Goal: Information Seeking & Learning: Find specific fact

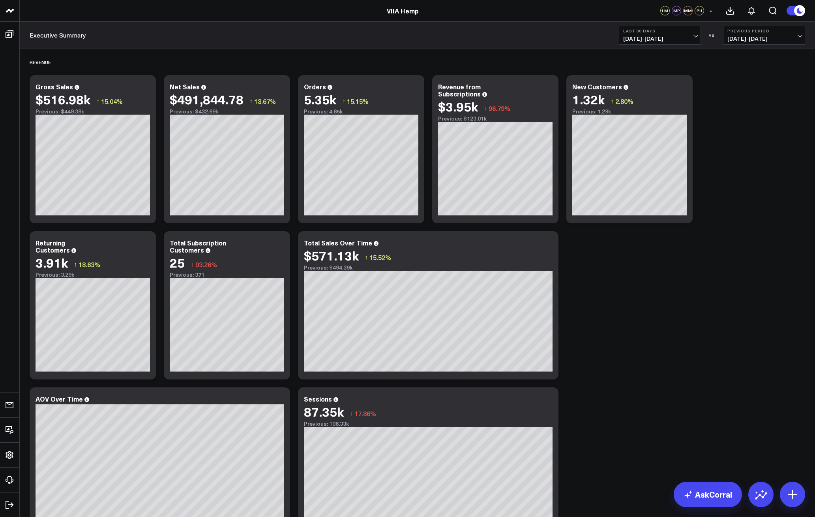
click at [665, 36] on span "[DATE] - [DATE]" at bounding box center [660, 39] width 73 height 6
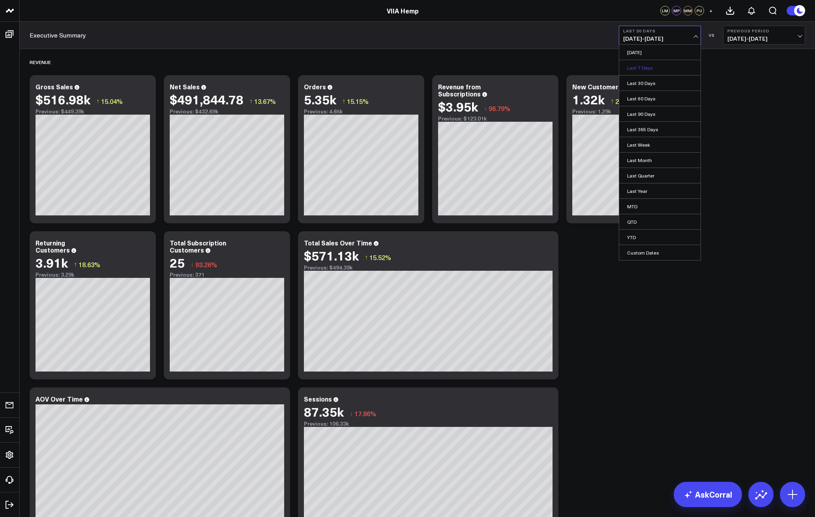
click at [648, 68] on link "Last 7 Days" at bounding box center [660, 67] width 81 height 15
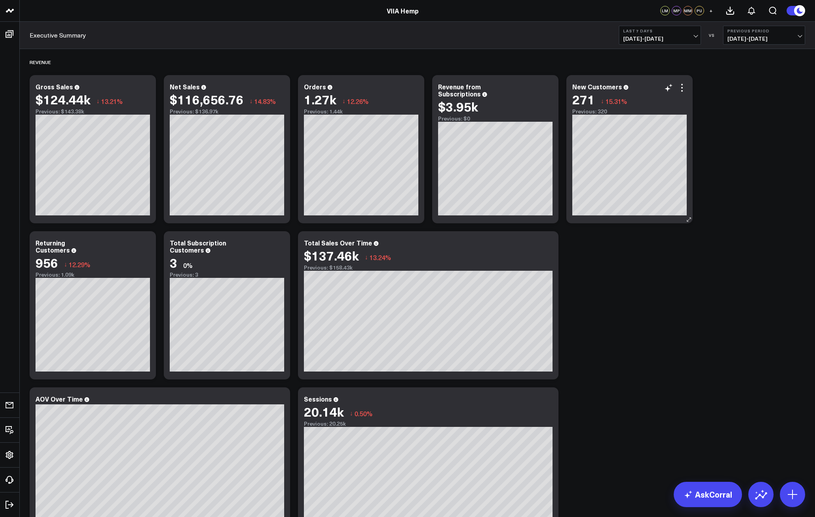
click at [639, 112] on div "Previous: 320" at bounding box center [630, 111] width 115 height 6
click at [609, 89] on div "New Customers" at bounding box center [601, 86] width 56 height 9
click at [683, 92] on icon at bounding box center [682, 87] width 9 height 9
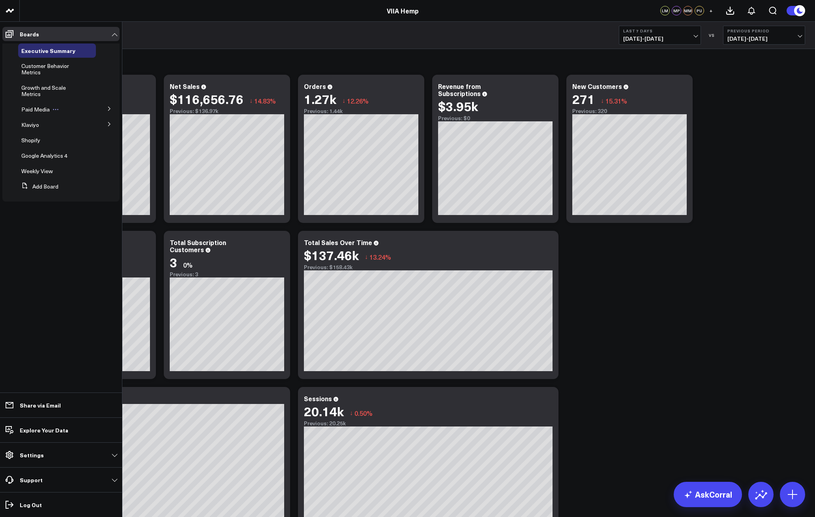
click at [54, 108] on icon at bounding box center [56, 109] width 6 height 6
click at [36, 109] on span "Paid Media" at bounding box center [35, 109] width 28 height 8
click at [110, 109] on icon at bounding box center [109, 108] width 5 height 5
click at [37, 125] on span "Meta Ads" at bounding box center [38, 124] width 24 height 8
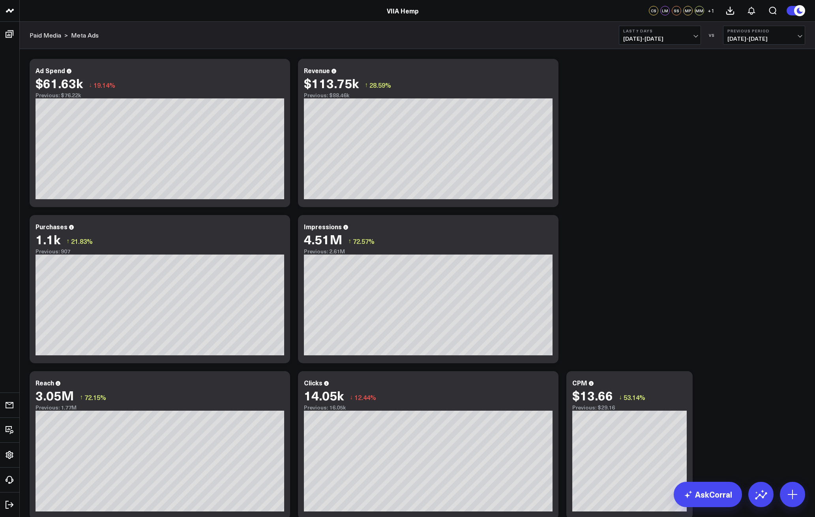
click at [686, 37] on span "09/01/25 - 09/07/25" at bounding box center [660, 39] width 73 height 6
click at [635, 71] on link "Last 7 Days" at bounding box center [660, 67] width 81 height 15
click at [636, 71] on div "Modify via AI Copy link to widget Ask support Remove Create linked copy Executi…" at bounding box center [418, 523] width 784 height 936
click at [674, 36] on span "09/01/25 - 09/07/25" at bounding box center [660, 39] width 73 height 6
click at [662, 79] on link "Last 30 Days" at bounding box center [660, 82] width 81 height 15
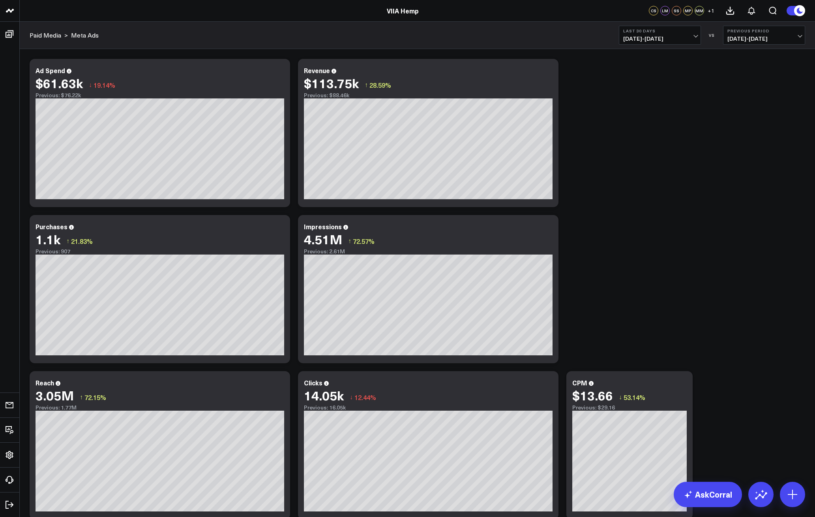
click at [676, 38] on span "[DATE] - [DATE]" at bounding box center [660, 39] width 73 height 6
click at [644, 84] on link "Last 30 Days" at bounding box center [660, 82] width 81 height 15
drag, startPoint x: 666, startPoint y: 30, endPoint x: 655, endPoint y: 30, distance: 11.5
click at [667, 30] on b "Last 30 Days" at bounding box center [660, 30] width 73 height 5
click at [647, 65] on link "Last 7 Days" at bounding box center [660, 67] width 81 height 15
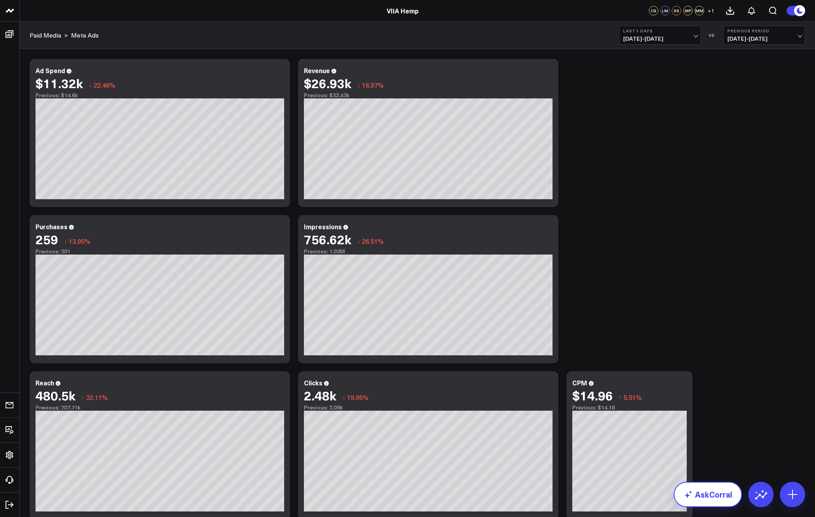
click at [710, 500] on link "AskCorral" at bounding box center [708, 493] width 68 height 25
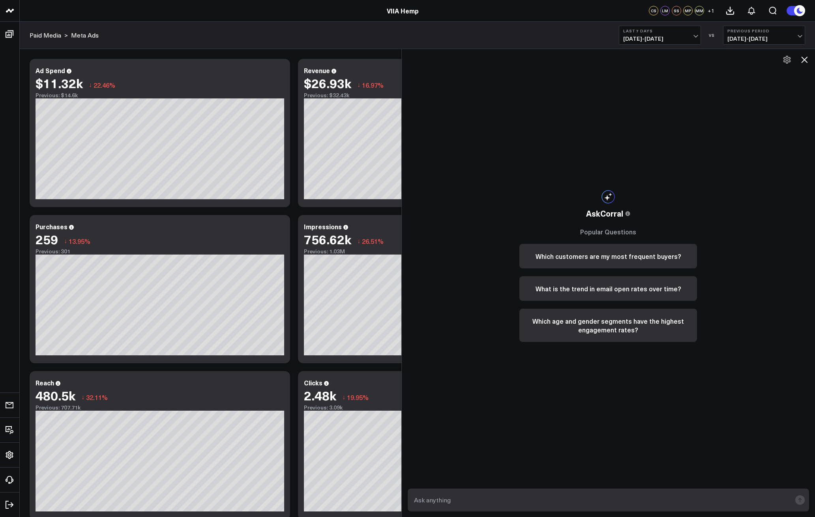
click at [589, 504] on textarea at bounding box center [602, 499] width 380 height 14
type textarea "whats YTD NCPA"
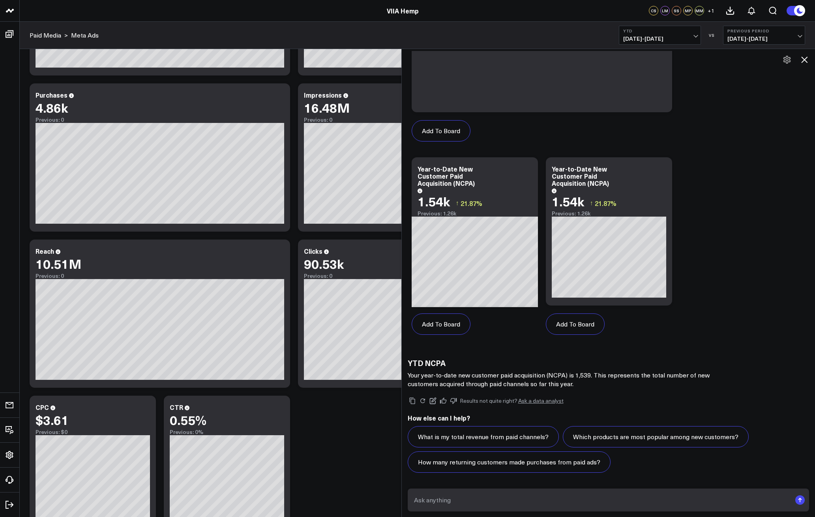
scroll to position [134, 0]
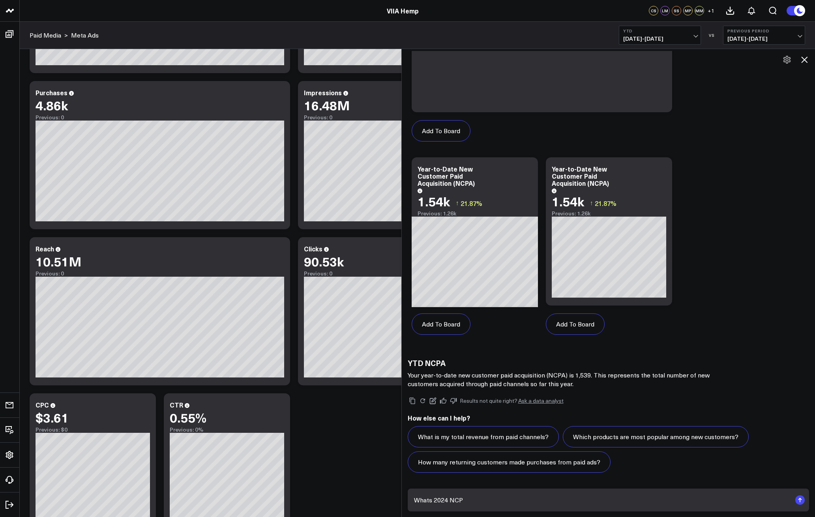
type textarea "Whats 2024 NCPA"
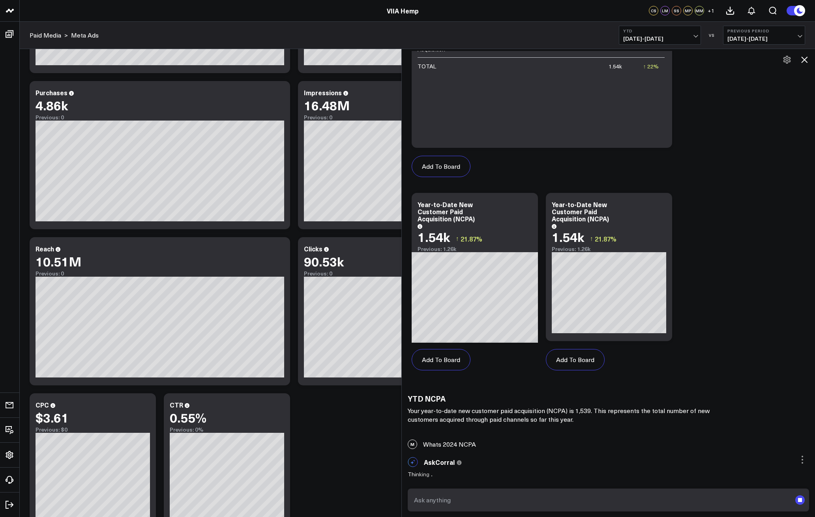
scroll to position [398, 0]
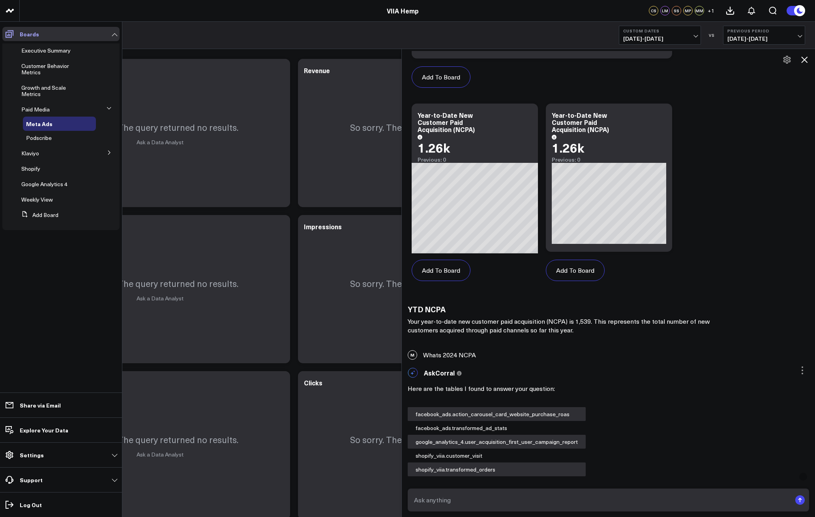
click at [11, 36] on icon at bounding box center [10, 34] width 8 height 8
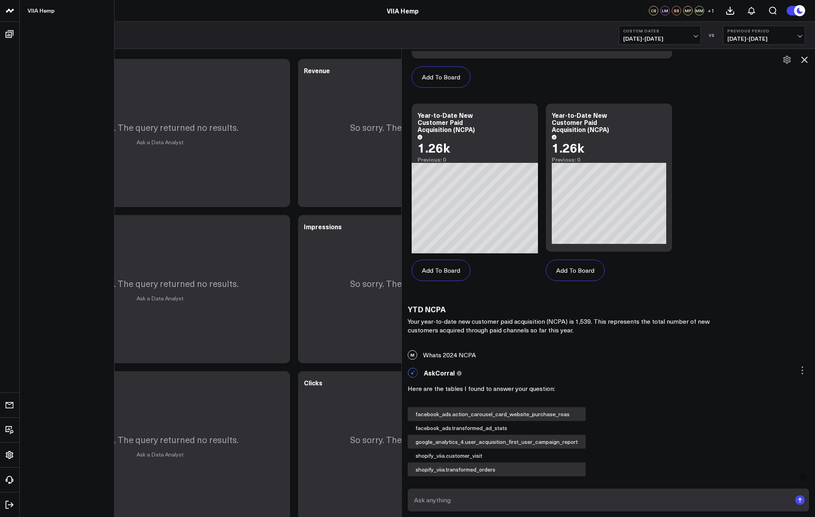
click at [11, 10] on icon at bounding box center [11, 11] width 4 height 4
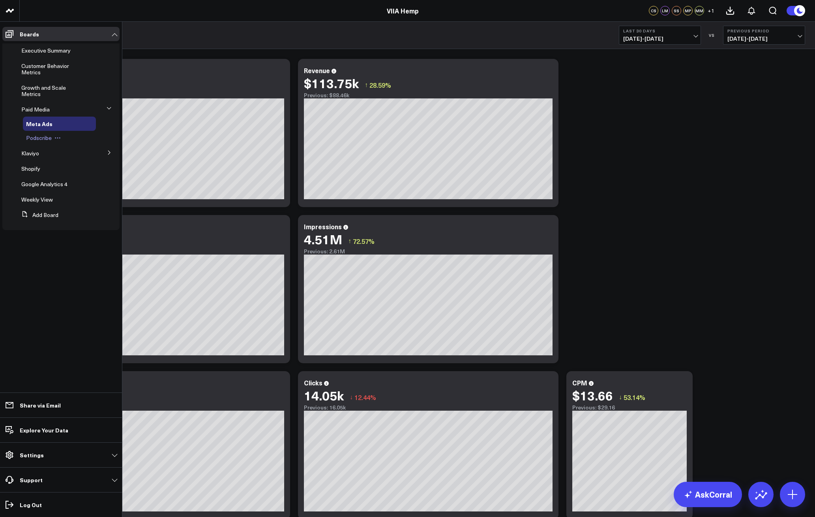
click at [41, 141] on span "Podscribe" at bounding box center [39, 138] width 26 height 8
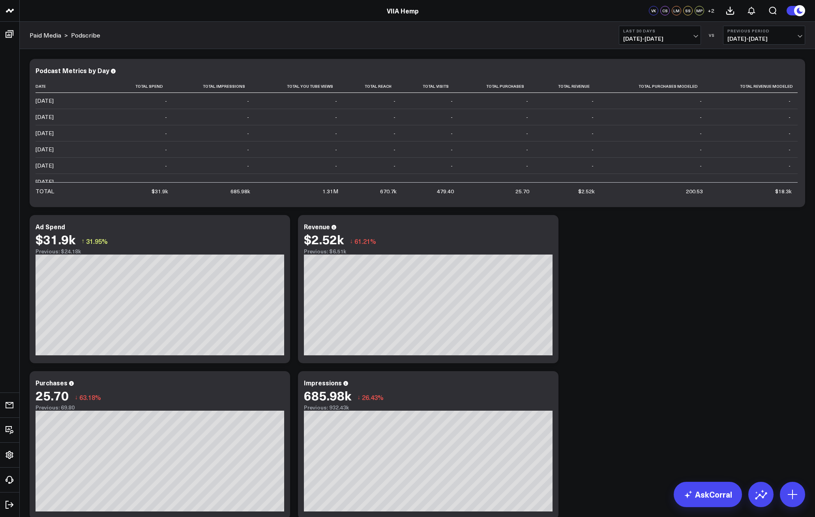
click at [684, 36] on span "[DATE] - [DATE]" at bounding box center [660, 39] width 73 height 6
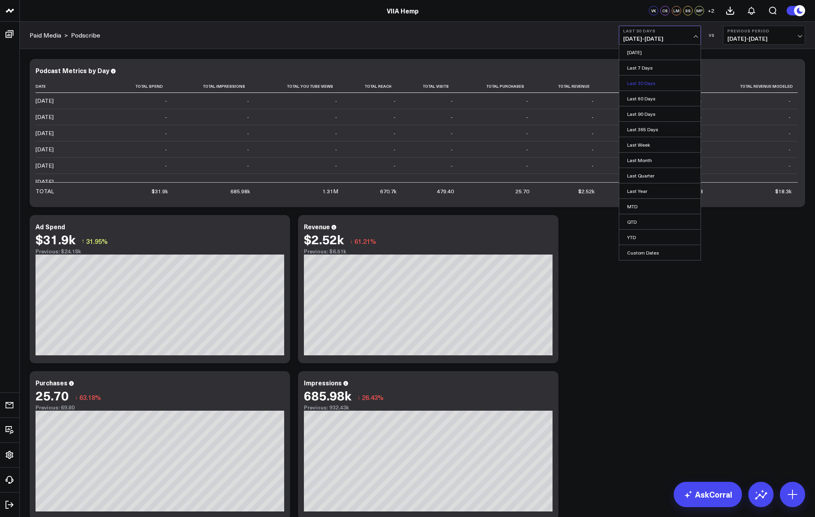
click at [648, 83] on link "Last 30 Days" at bounding box center [660, 82] width 81 height 15
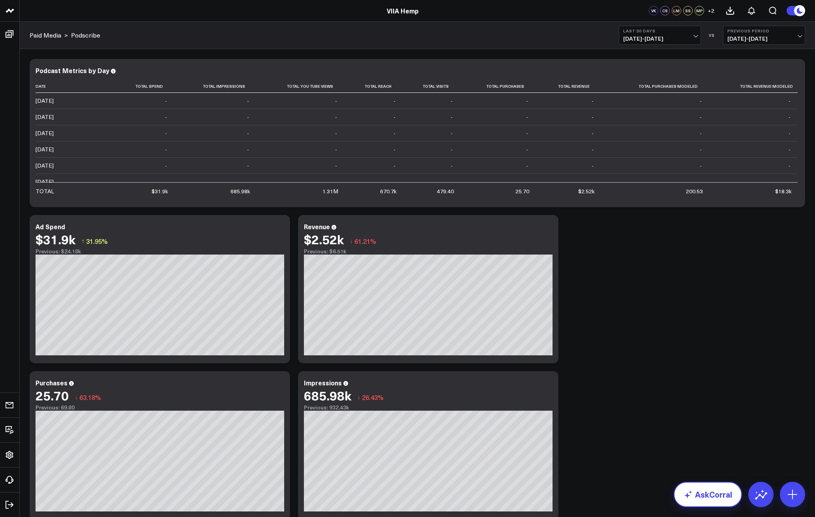
click at [713, 494] on link "AskCorral" at bounding box center [708, 493] width 68 height 25
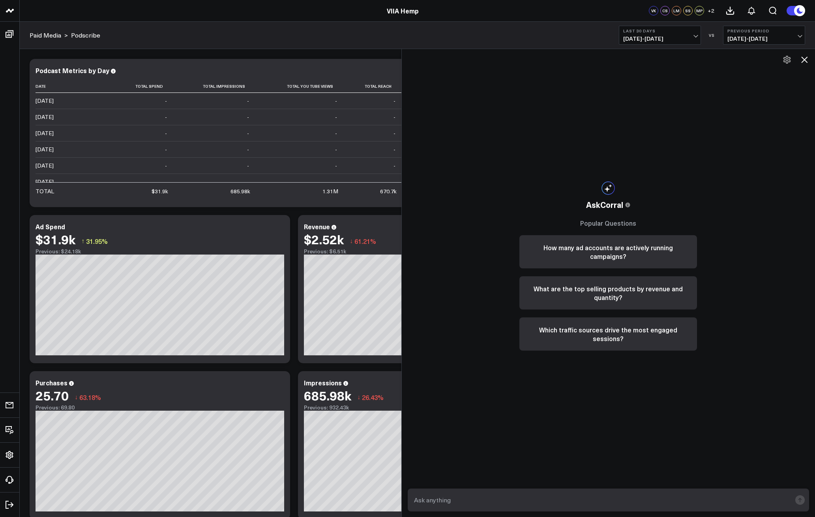
drag, startPoint x: 574, startPoint y: 509, endPoint x: 570, endPoint y: 504, distance: 6.4
click at [572, 507] on form at bounding box center [609, 499] width 402 height 23
click at [567, 502] on textarea at bounding box center [602, 499] width 380 height 14
type textarea "whats total LTV"
